Goal: Contribute content

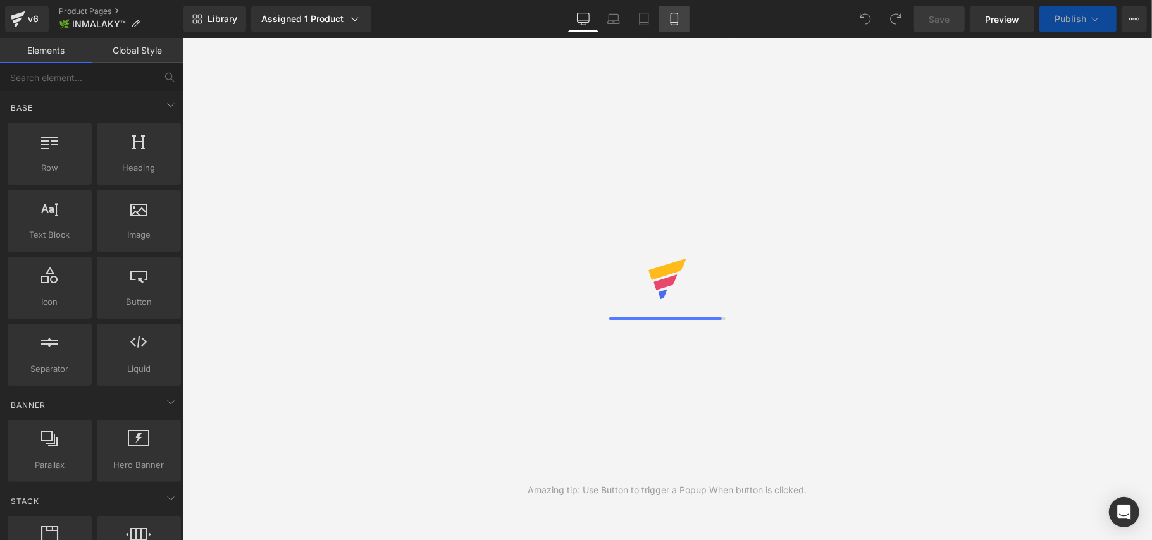
click at [673, 22] on icon at bounding box center [674, 19] width 13 height 13
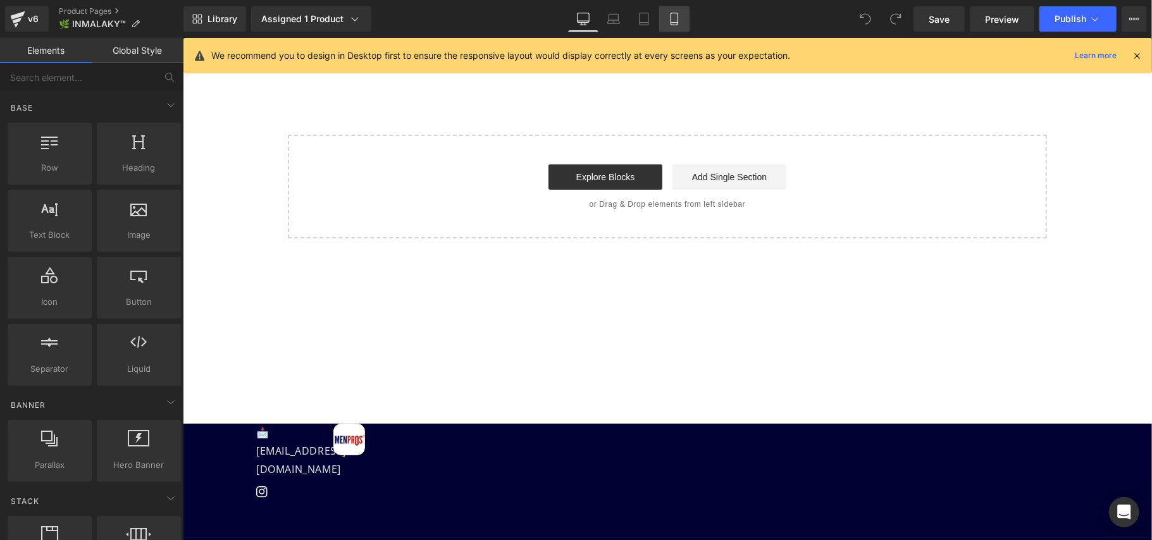
click at [673, 22] on icon at bounding box center [674, 19] width 13 height 13
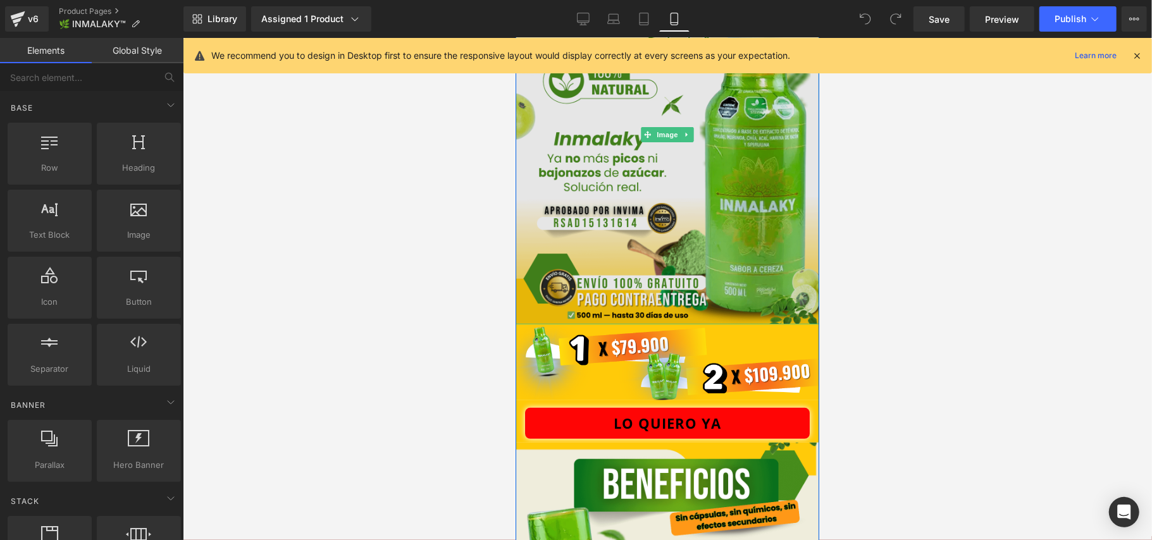
scroll to position [168, 0]
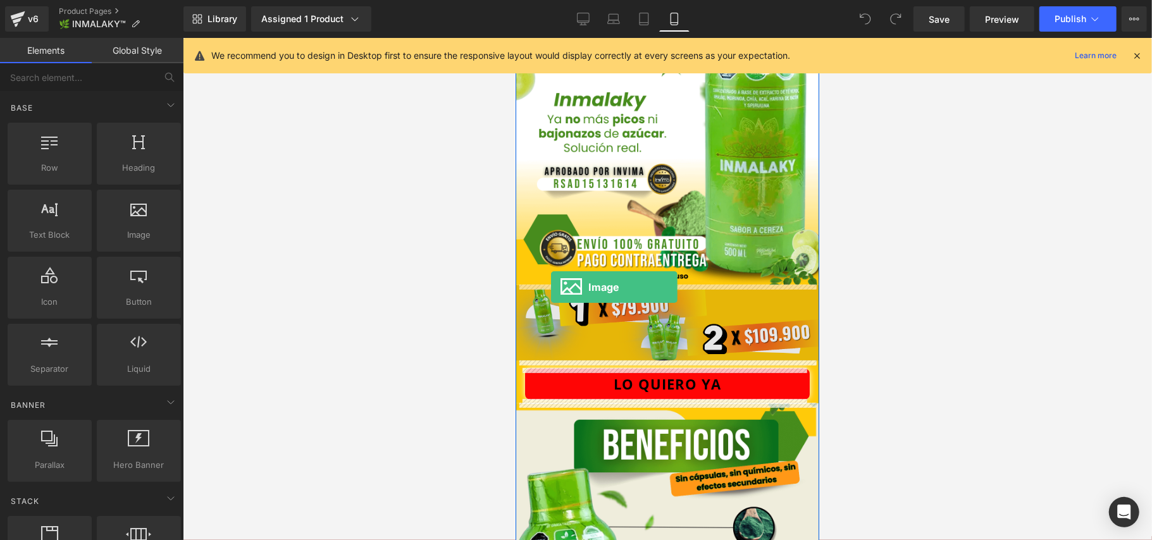
drag, startPoint x: 652, startPoint y: 268, endPoint x: 552, endPoint y: 287, distance: 102.4
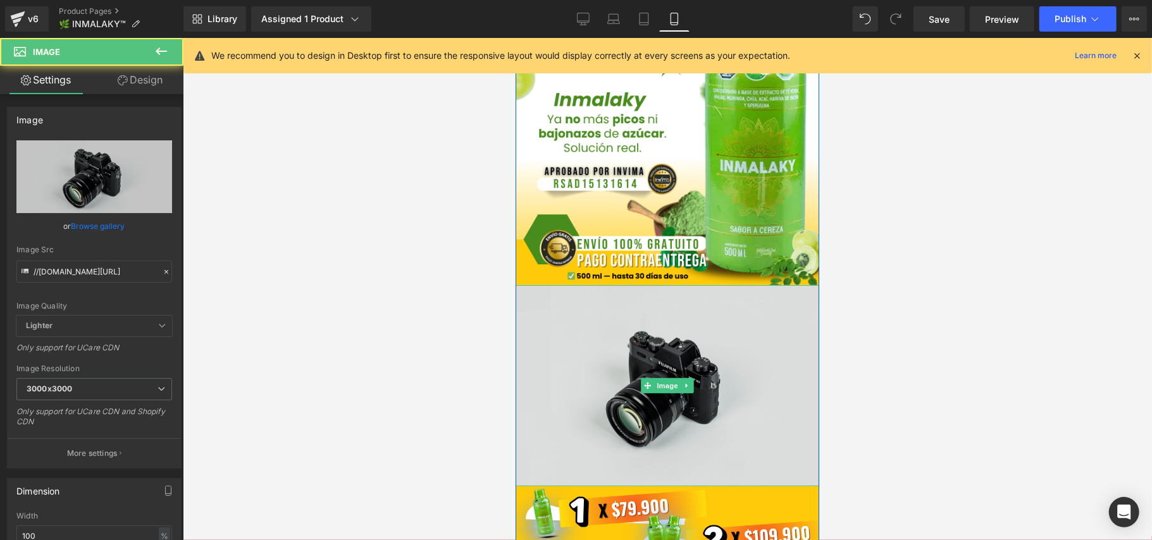
click at [656, 340] on img at bounding box center [667, 385] width 304 height 201
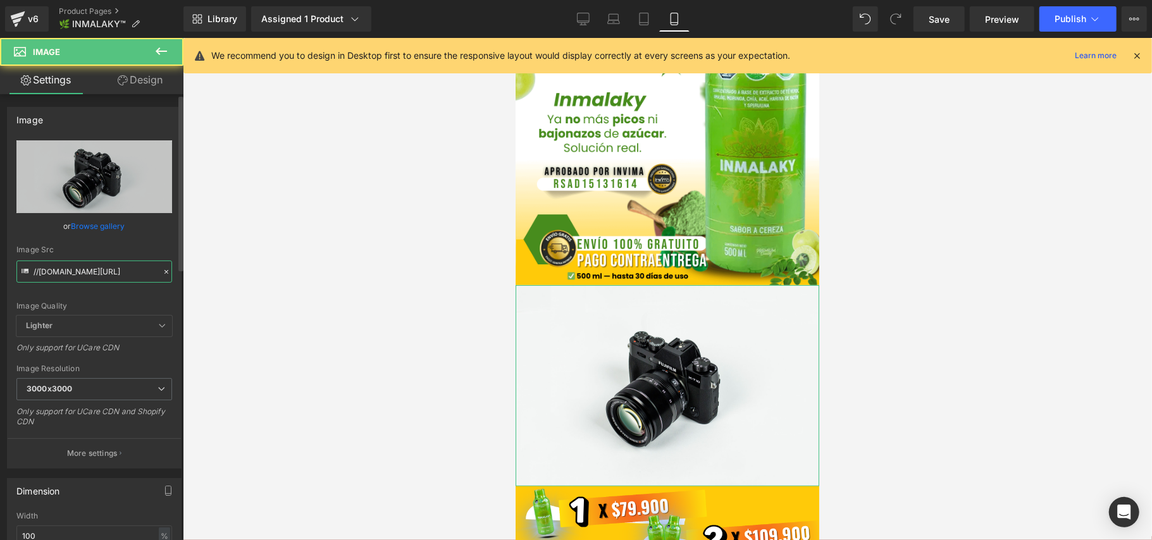
click at [90, 270] on input "//[DOMAIN_NAME][URL]" at bounding box center [94, 272] width 156 height 22
paste input "[URL][DOMAIN_NAME]"
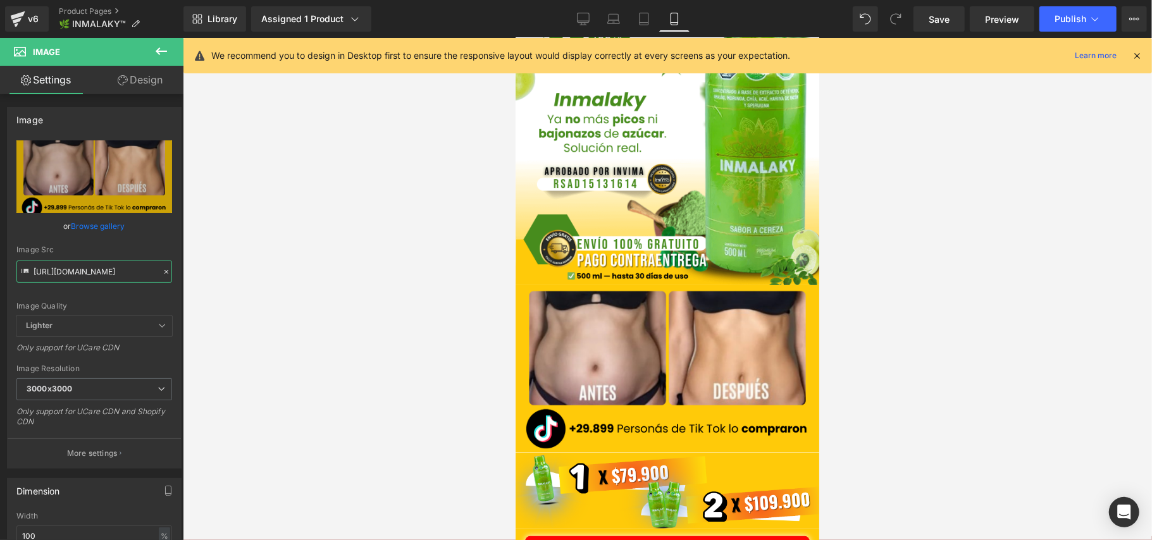
type input "[URL][DOMAIN_NAME]"
click at [889, 314] on div at bounding box center [667, 289] width 969 height 502
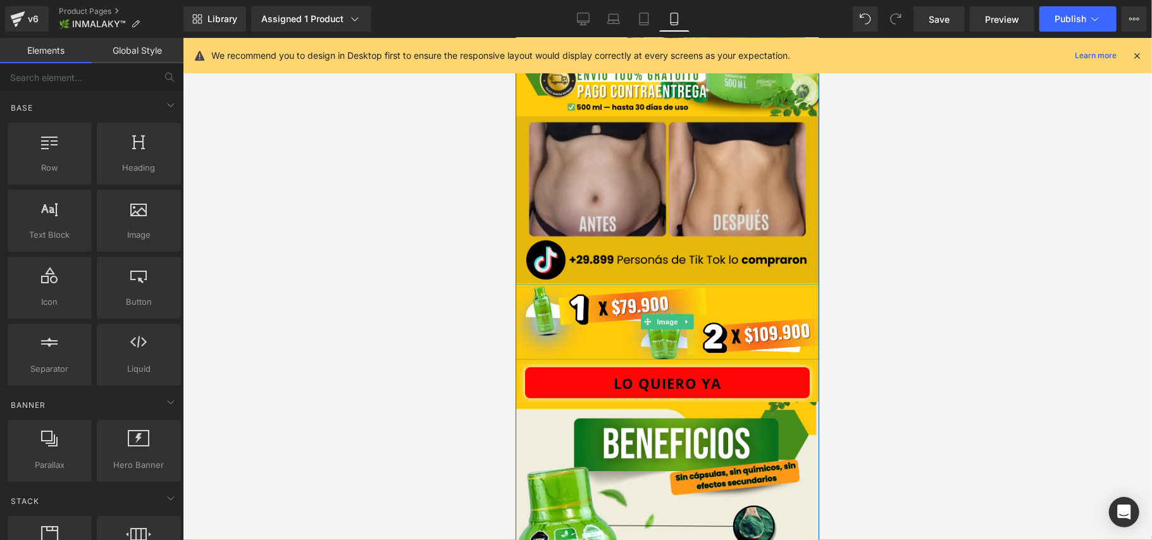
scroll to position [506, 0]
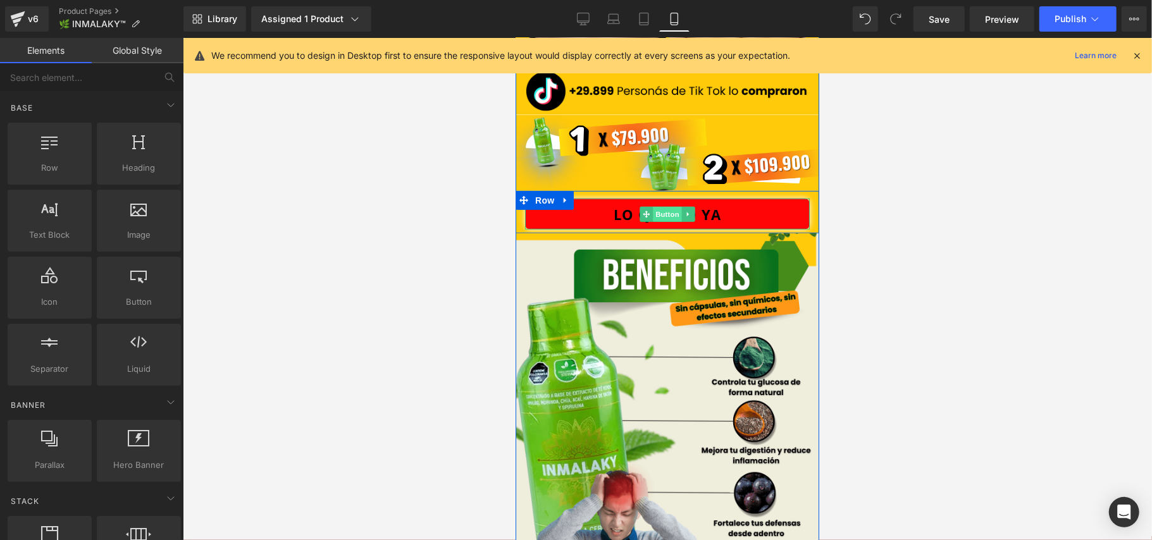
click at [664, 210] on span "Button" at bounding box center [666, 213] width 29 height 15
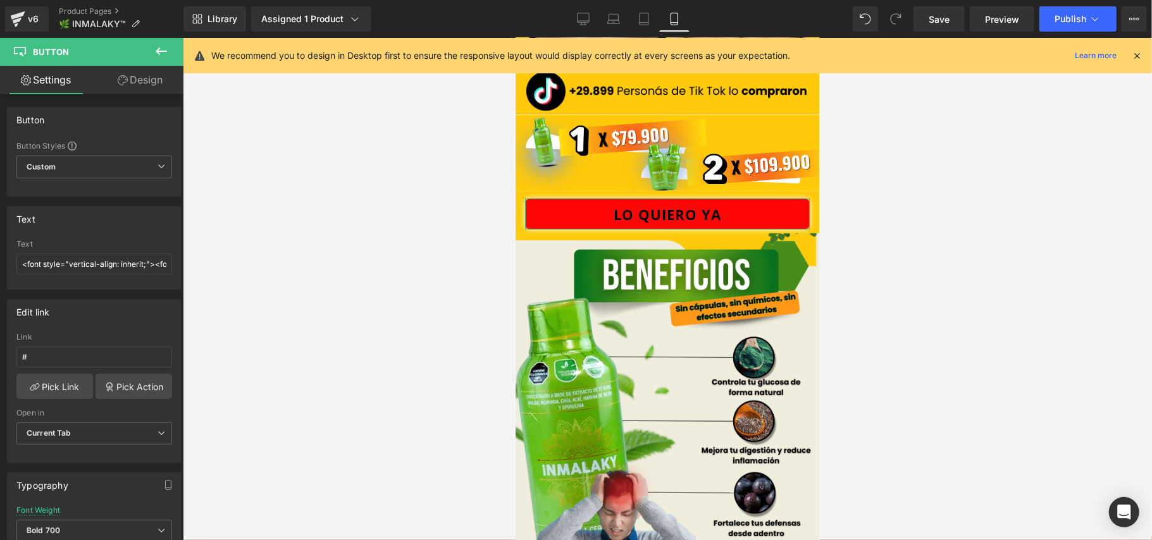
click at [149, 77] on link "Design" at bounding box center [140, 80] width 92 height 28
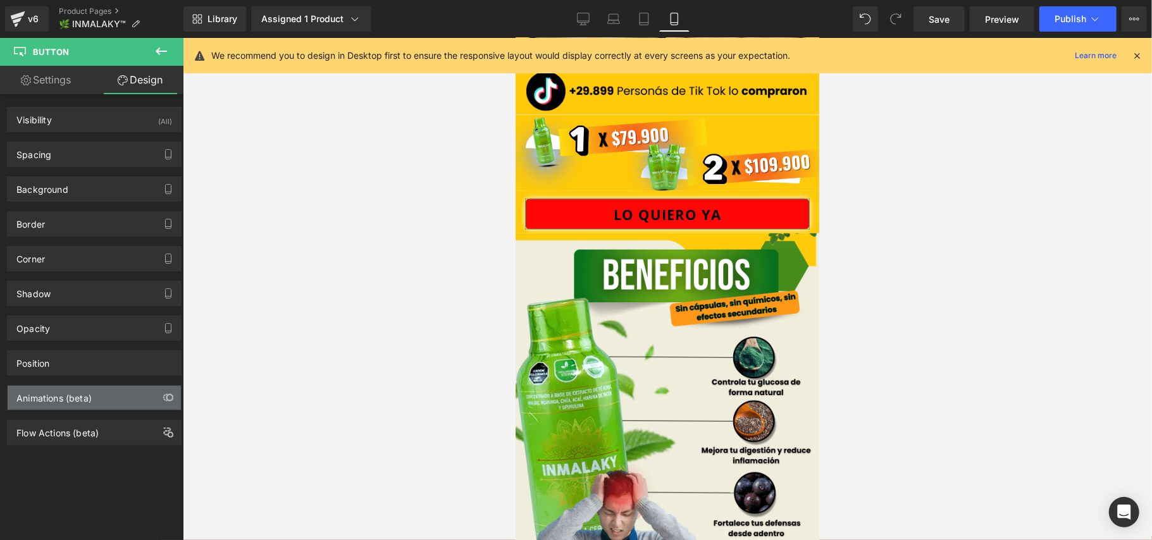
click at [72, 395] on div "Animations (beta)" at bounding box center [53, 395] width 75 height 18
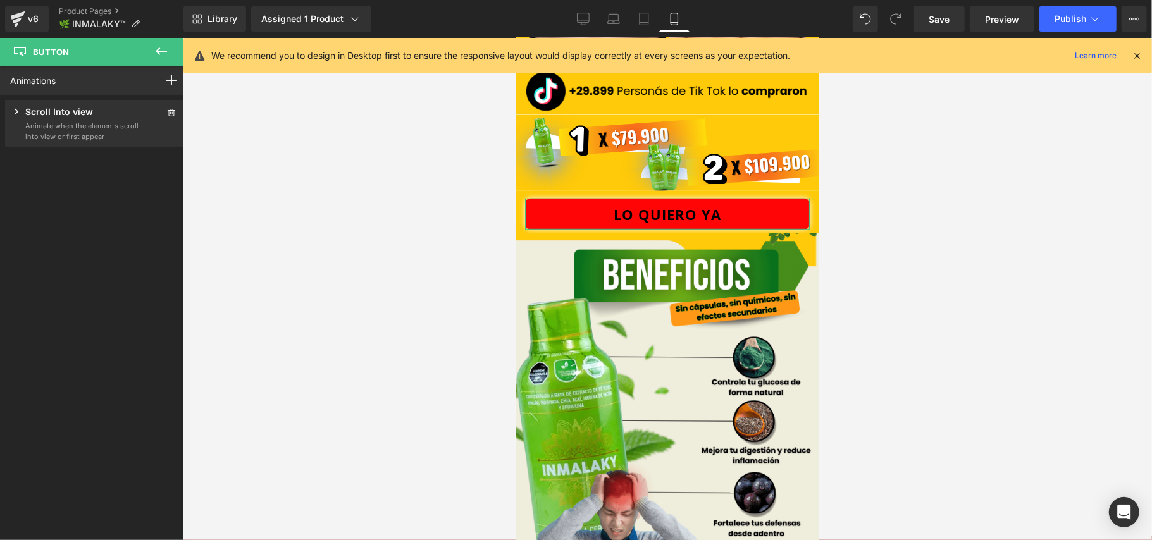
click at [97, 120] on div "Scroll Into view" at bounding box center [74, 113] width 129 height 16
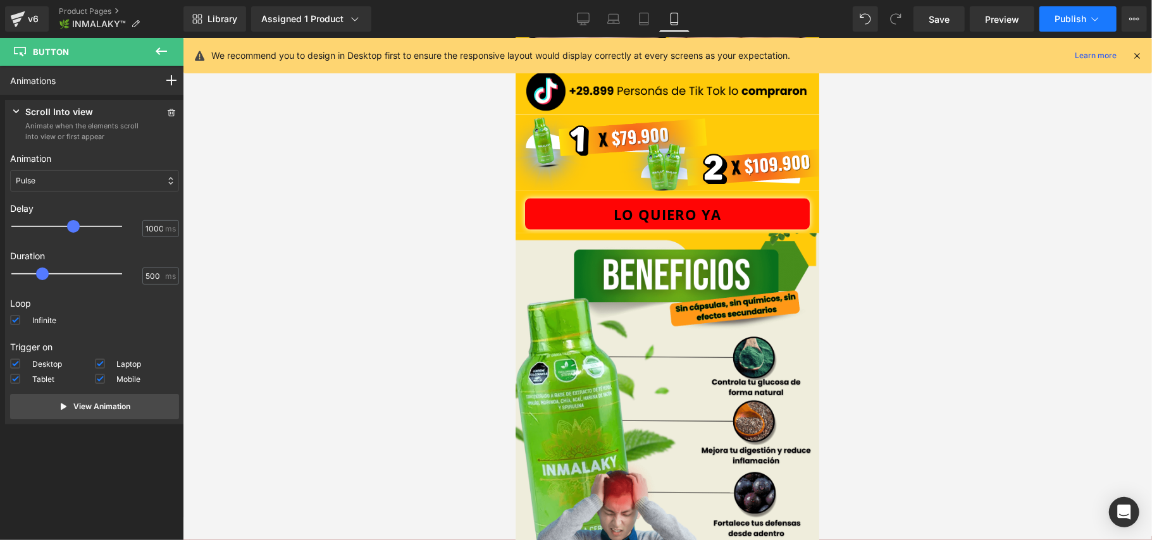
click at [1067, 18] on span "Publish" at bounding box center [1071, 19] width 32 height 10
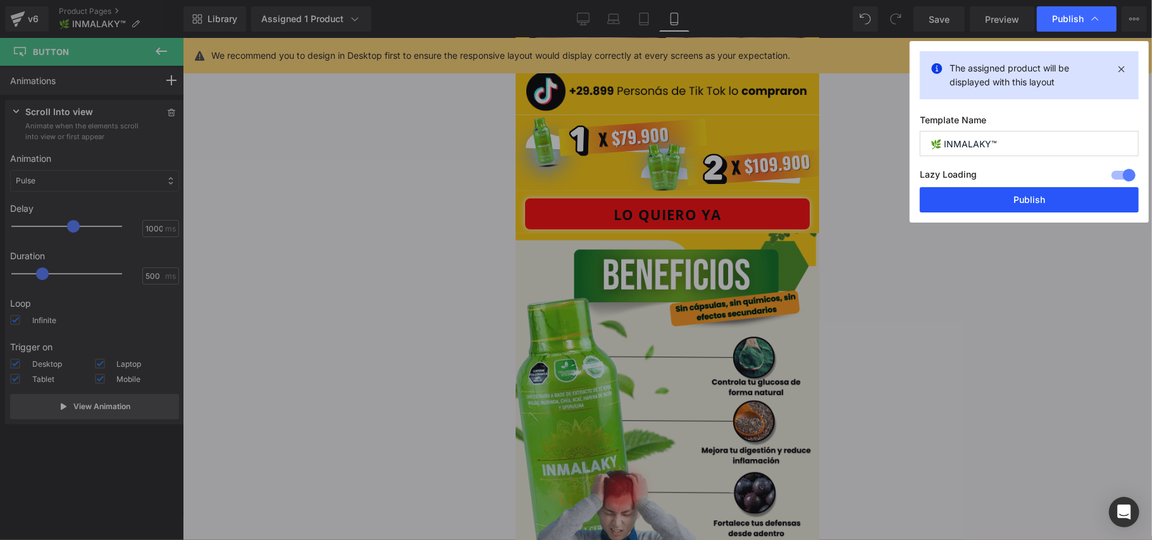
click at [1014, 201] on button "Publish" at bounding box center [1029, 199] width 219 height 25
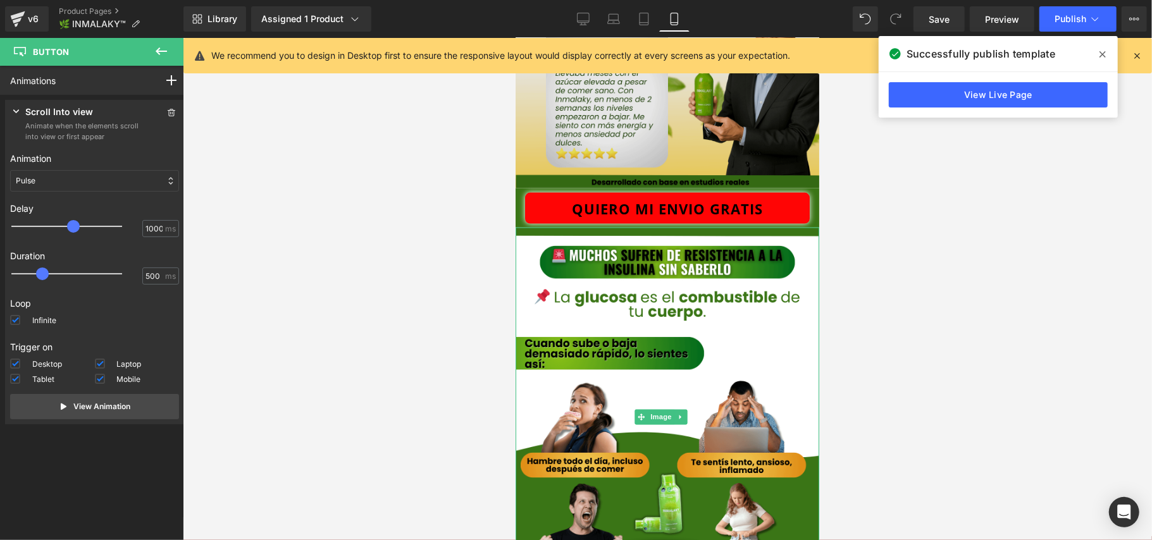
scroll to position [1012, 0]
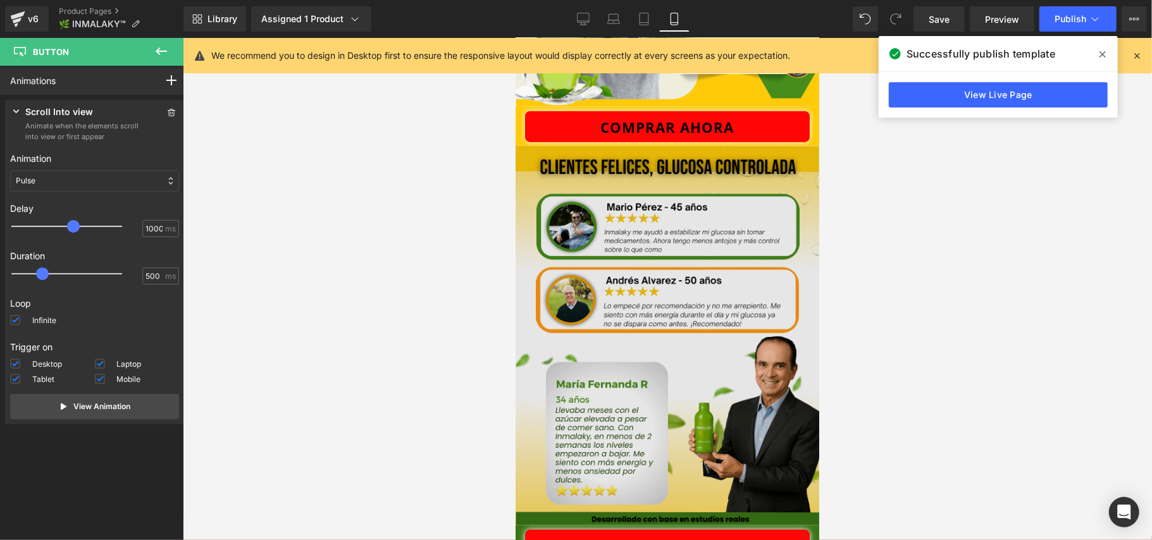
click at [695, 246] on img at bounding box center [667, 336] width 304 height 380
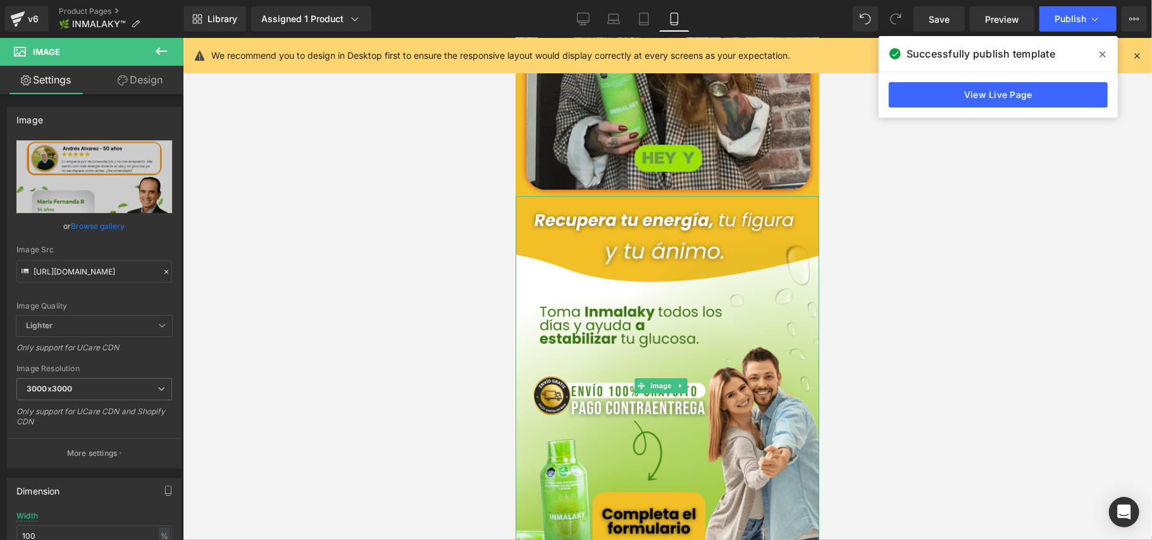
scroll to position [2531, 0]
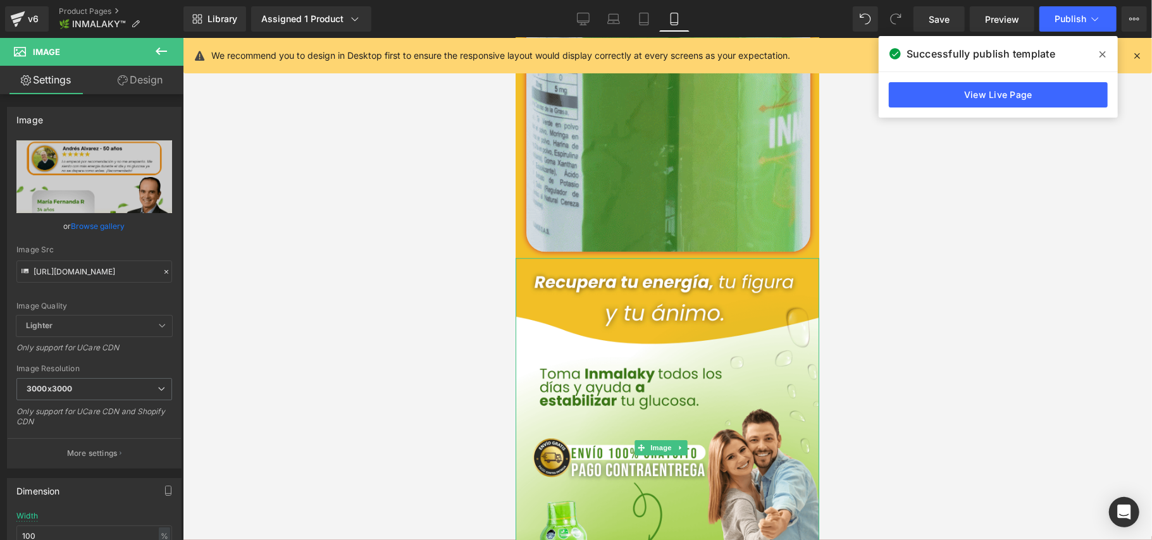
click at [728, 298] on img at bounding box center [667, 448] width 304 height 380
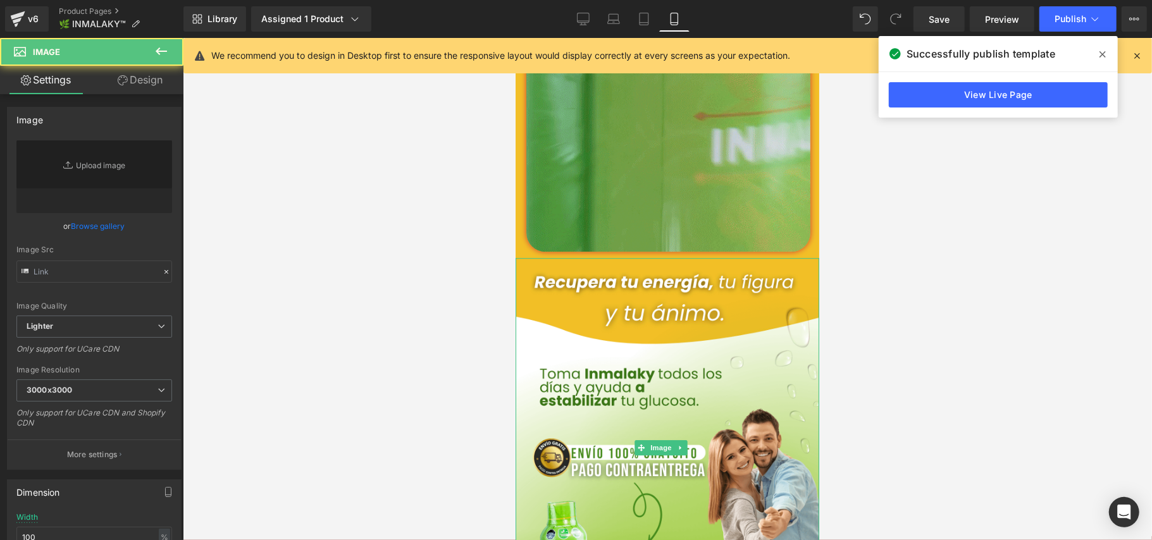
type input "[URL][DOMAIN_NAME]"
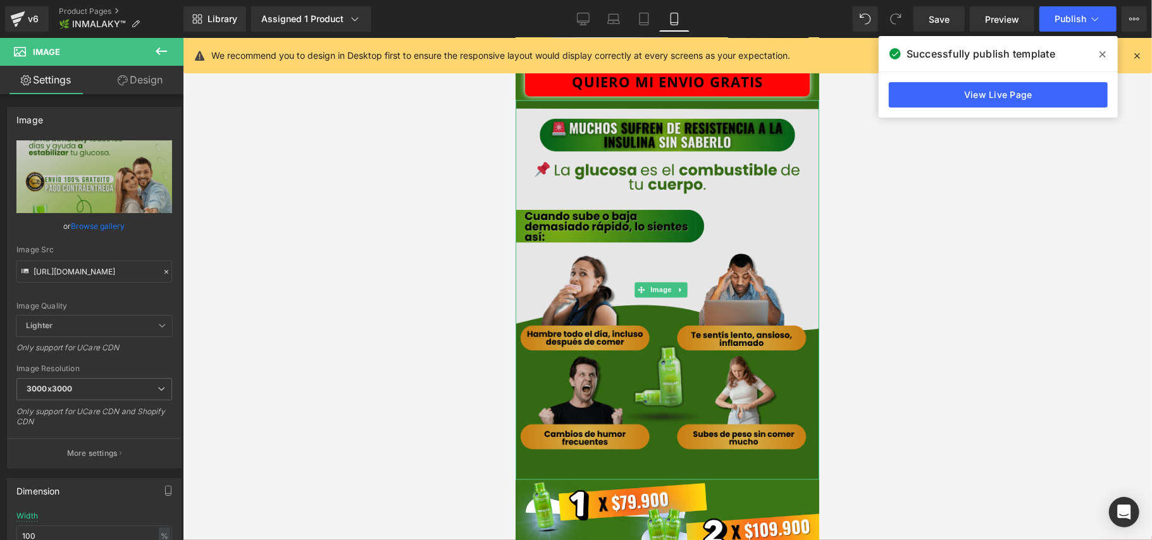
scroll to position [1519, 0]
